Goal: Use online tool/utility: Utilize a website feature to perform a specific function

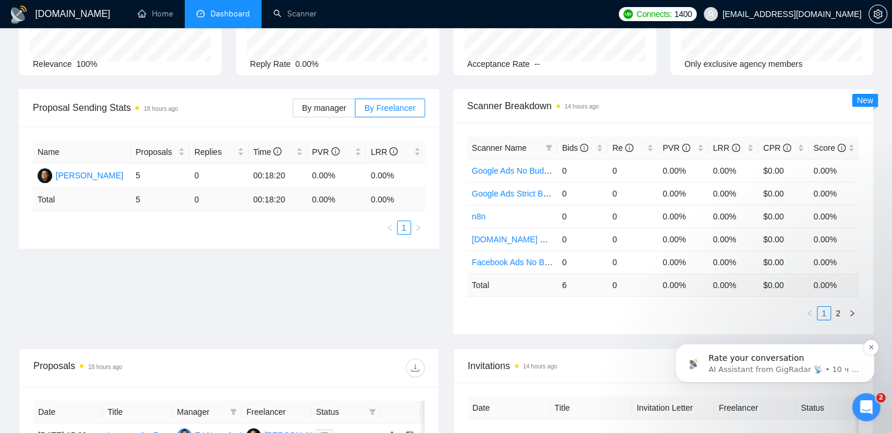
click at [787, 361] on p "Rate your conversation" at bounding box center [783, 358] width 151 height 12
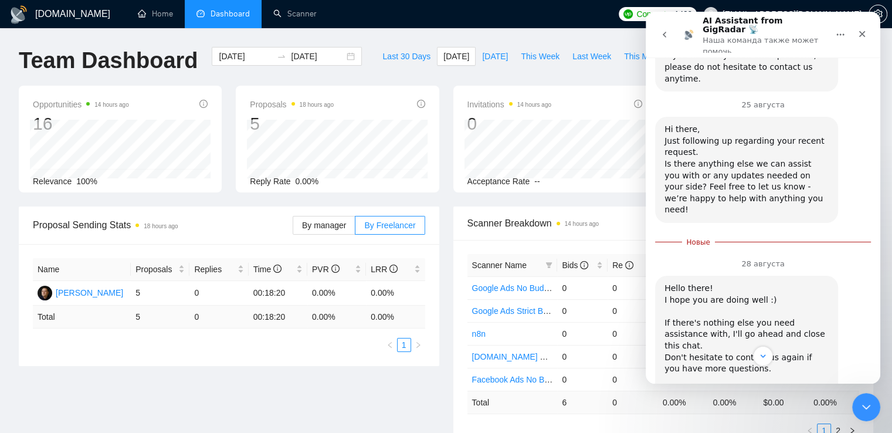
scroll to position [626, 0]
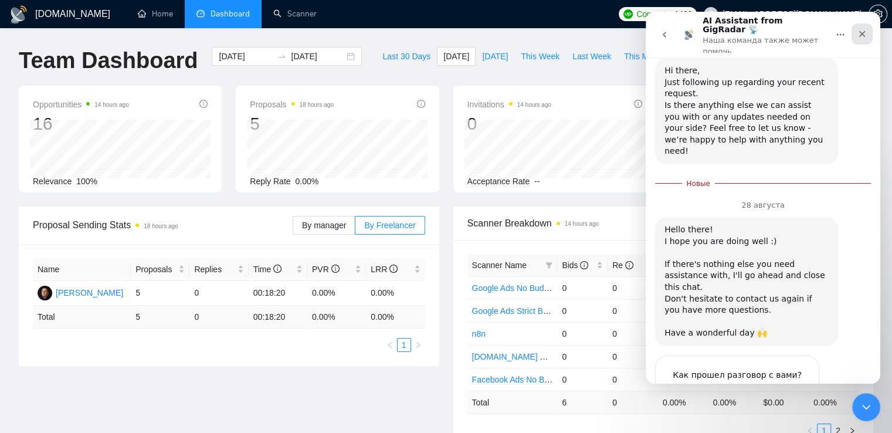
click at [856, 33] on div "Закрыть" at bounding box center [861, 33] width 21 height 21
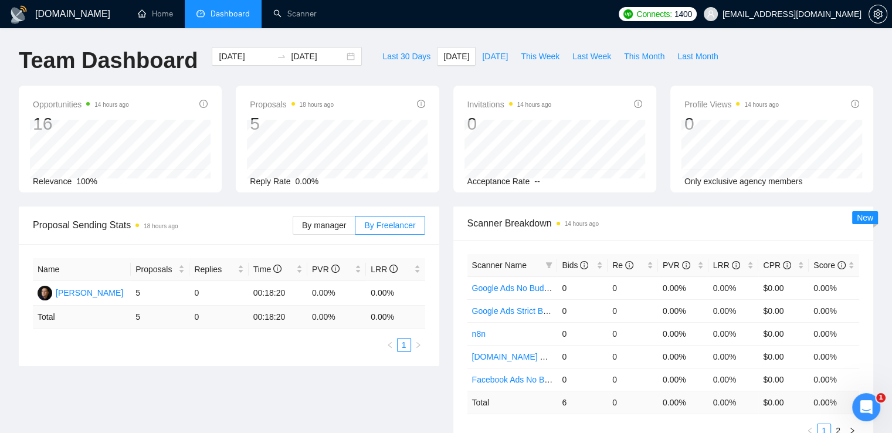
scroll to position [598, 0]
click at [491, 61] on span "[DATE]" at bounding box center [495, 56] width 26 height 13
click at [444, 57] on span "[DATE]" at bounding box center [456, 56] width 26 height 13
type input "[DATE]"
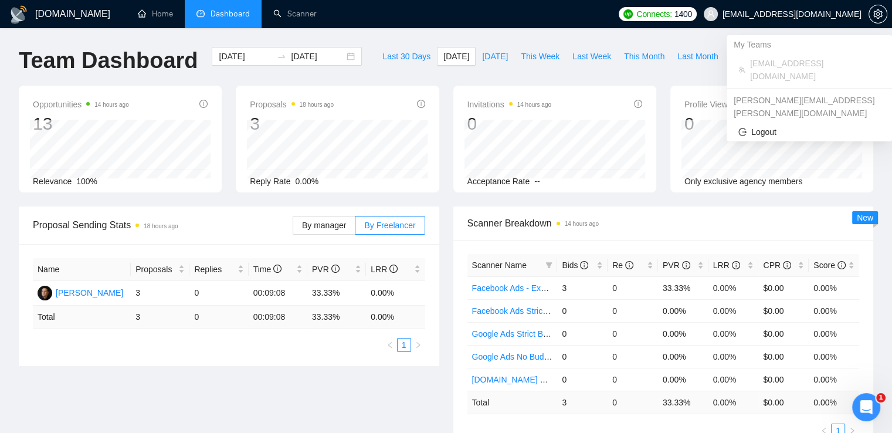
click at [832, 14] on span "[EMAIL_ADDRESS][DOMAIN_NAME]" at bounding box center [791, 14] width 139 height 0
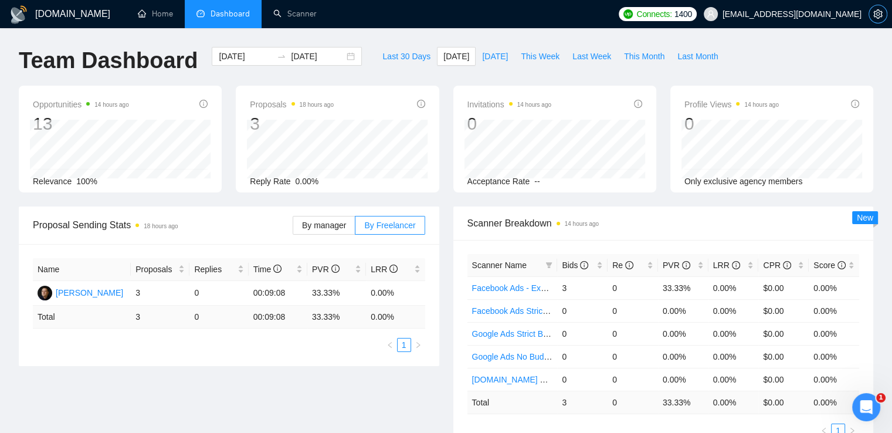
click at [880, 13] on icon "setting" at bounding box center [877, 13] width 9 height 9
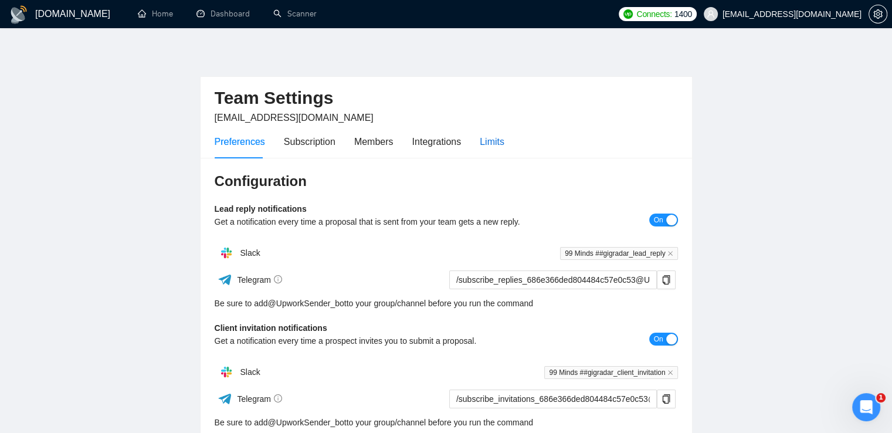
click at [489, 135] on div "Limits" at bounding box center [492, 141] width 25 height 15
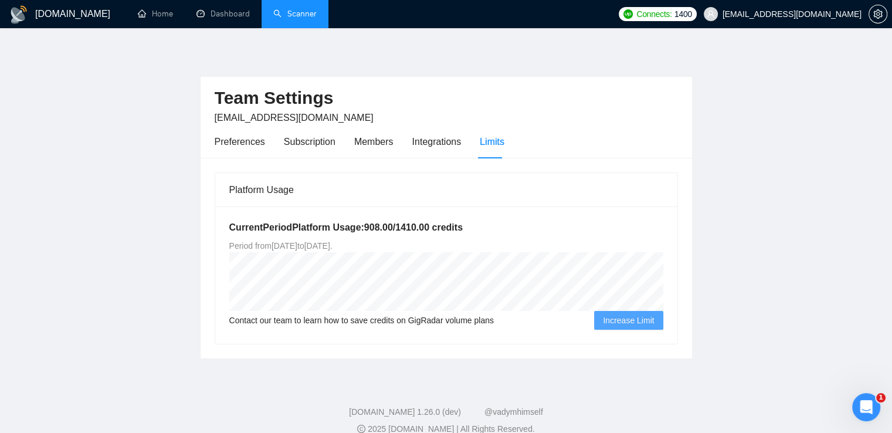
click at [284, 13] on link "Scanner" at bounding box center [294, 14] width 43 height 10
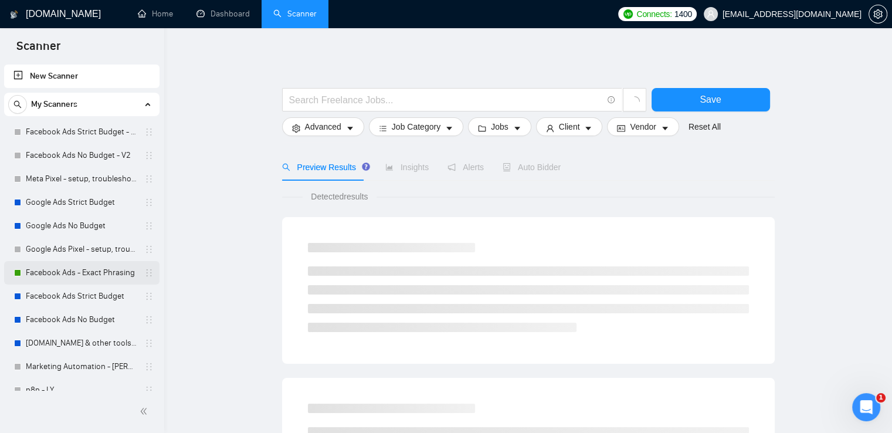
click at [70, 271] on link "Facebook Ads - Exact Phrasing" at bounding box center [81, 272] width 111 height 23
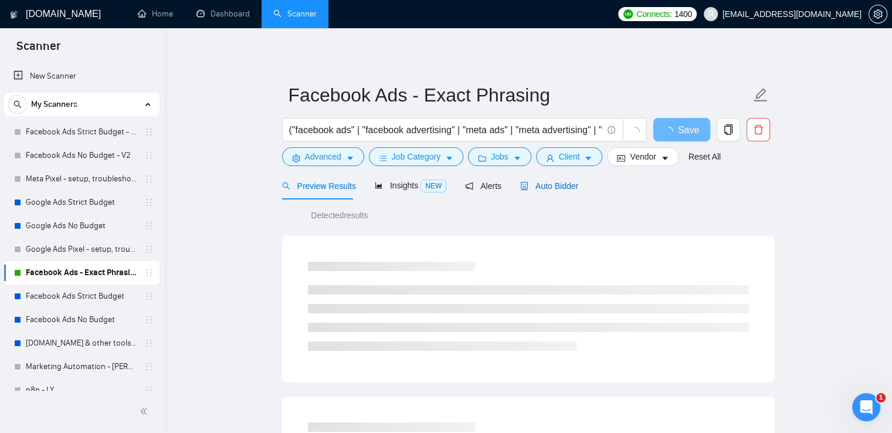
click at [563, 189] on span "Auto Bidder" at bounding box center [549, 185] width 58 height 9
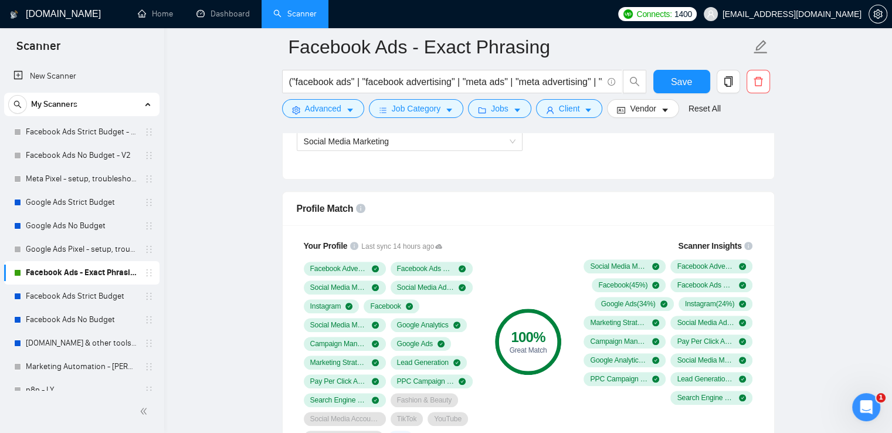
scroll to position [762, 0]
